Goal: Find specific page/section: Find specific page/section

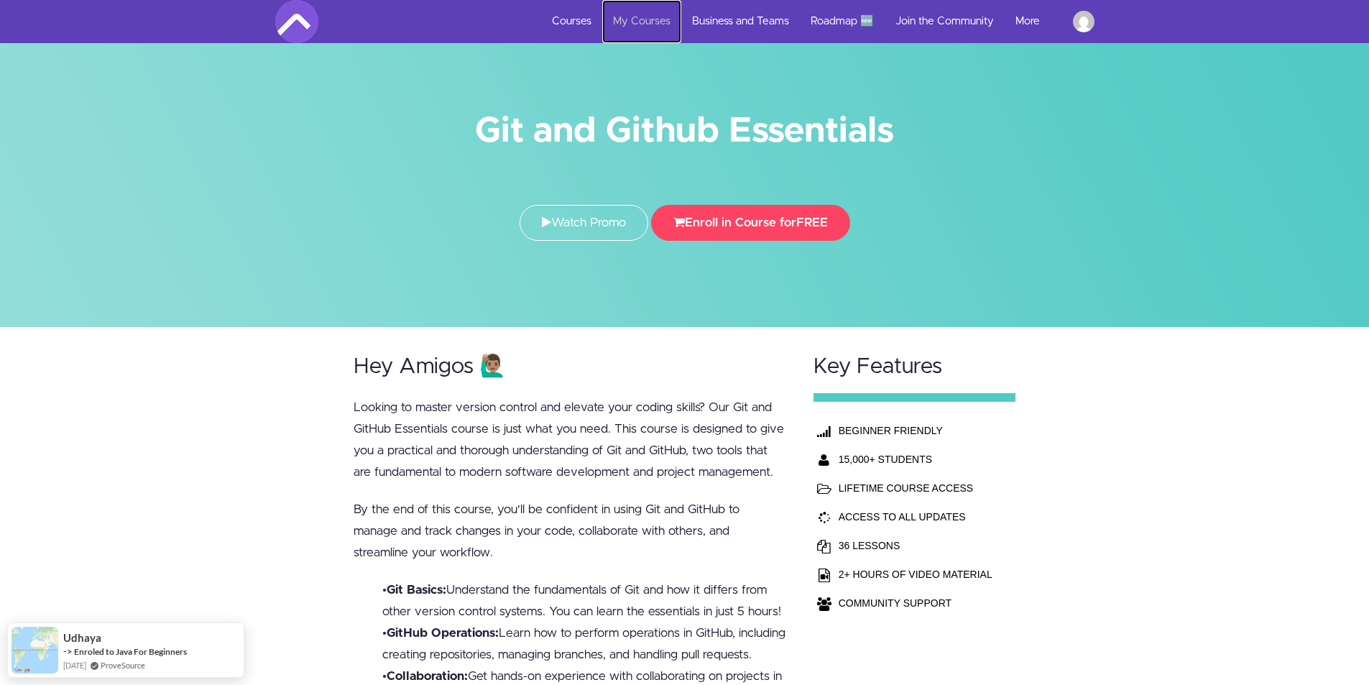
click at [658, 25] on link "My Courses" at bounding box center [641, 21] width 79 height 43
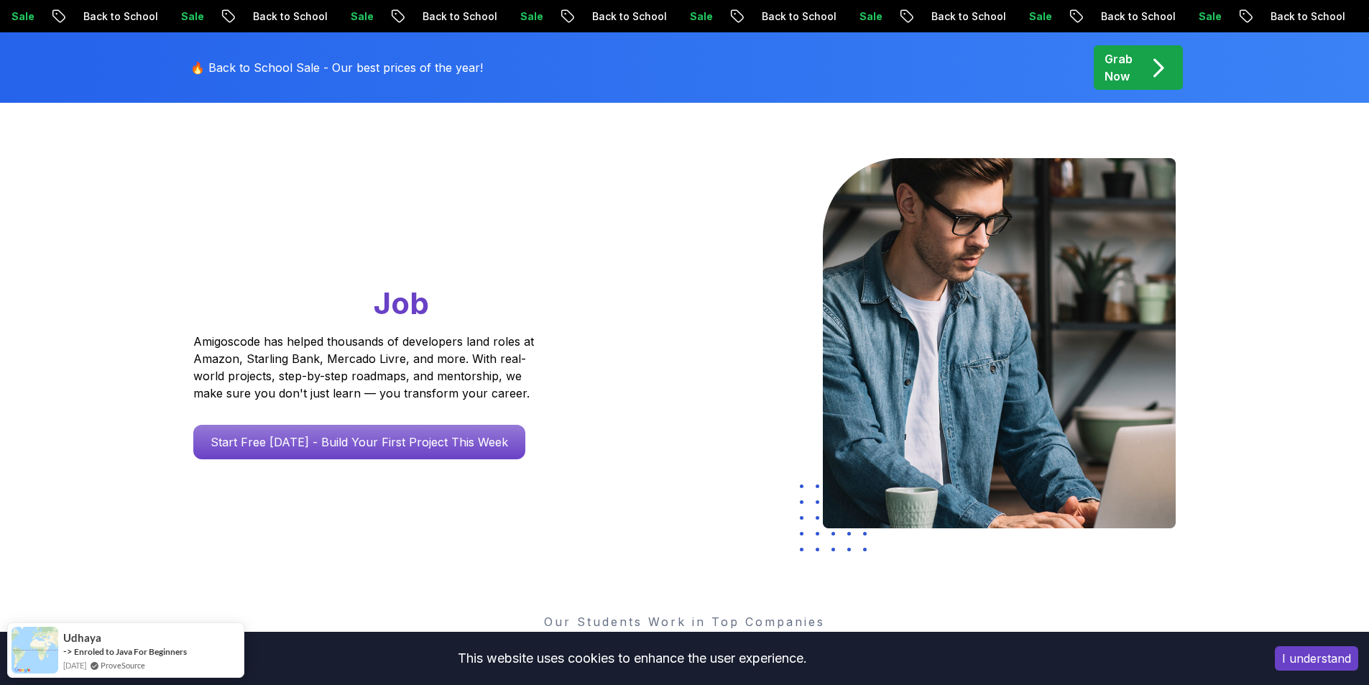
scroll to position [216, 0]
